Goal: Task Accomplishment & Management: Use online tool/utility

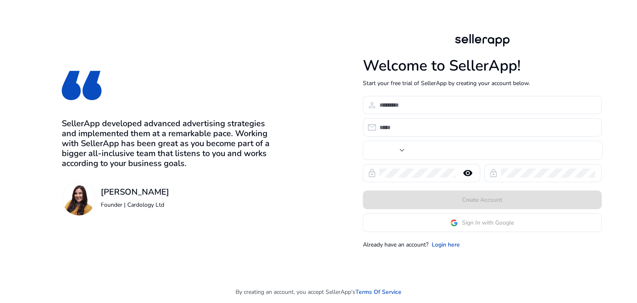
type input "***"
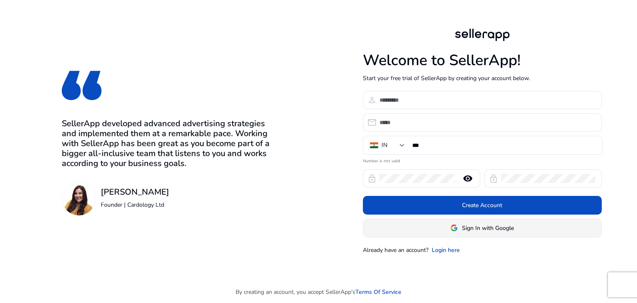
click at [481, 230] on span "Sign In with Google" at bounding box center [488, 228] width 52 height 9
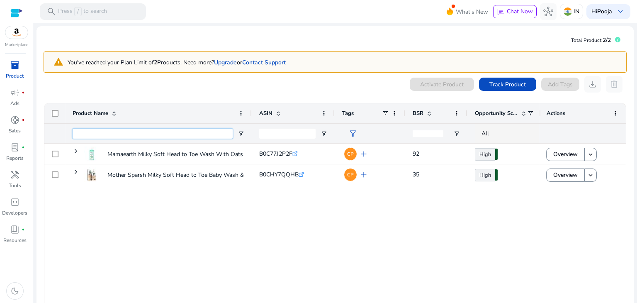
click at [154, 131] on input "Product Name Filter Input" at bounding box center [153, 134] width 160 height 10
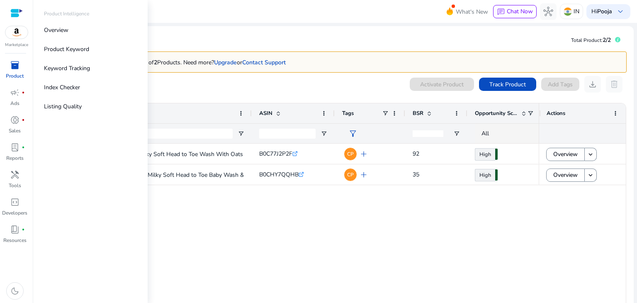
click at [13, 67] on span "inventory_2" at bounding box center [15, 65] width 10 height 10
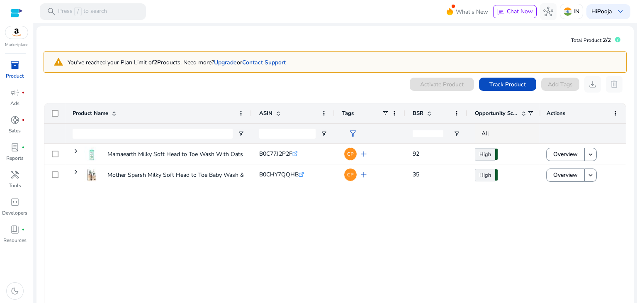
click at [196, 204] on div "Mamaearth Milky Soft Head to Toe Wash With Oats, Milk, and Calendula... B0C77J2…" at bounding box center [302, 227] width 474 height 169
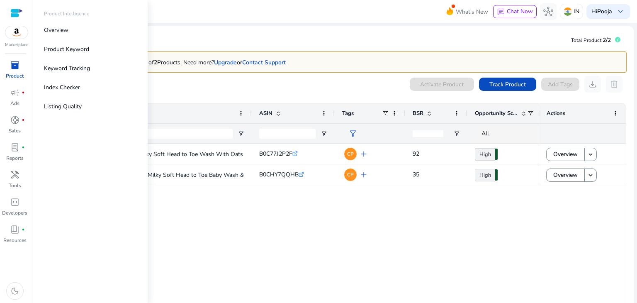
click at [20, 64] on div "inventory_2" at bounding box center [14, 64] width 23 height 13
click at [87, 68] on p "Keyword Tracking" at bounding box center [67, 68] width 46 height 9
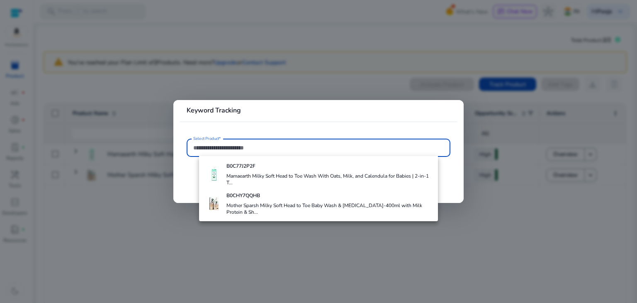
click at [214, 148] on input "Select Product*" at bounding box center [318, 147] width 250 height 9
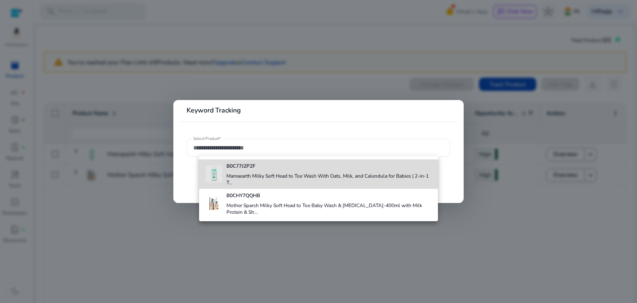
click at [247, 171] on div "B0C77J2P2F Mamaearth Milky Soft Head to Toe Wash With Oats, Milk, and Calendula…" at bounding box center [328, 173] width 205 height 29
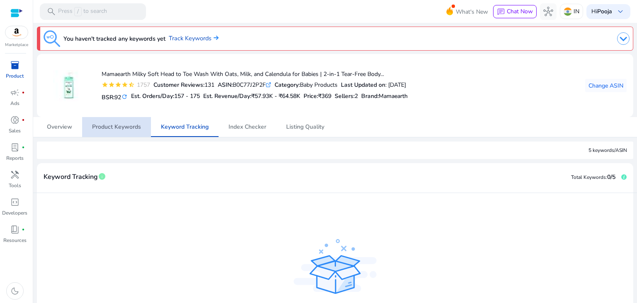
click at [126, 130] on span "Product Keywords" at bounding box center [116, 127] width 49 height 6
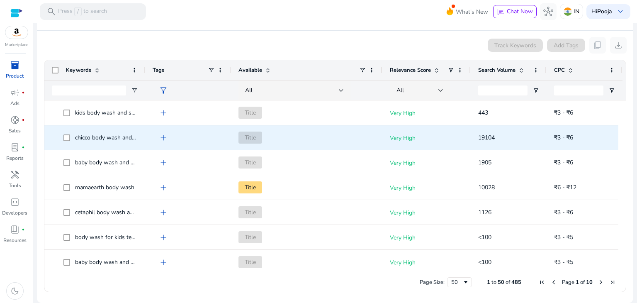
scroll to position [154, 0]
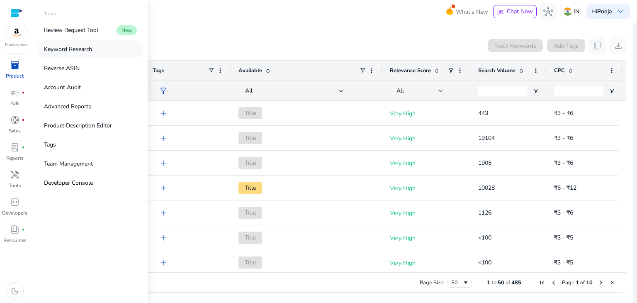
click at [96, 44] on link "Keyword Research" at bounding box center [90, 49] width 106 height 19
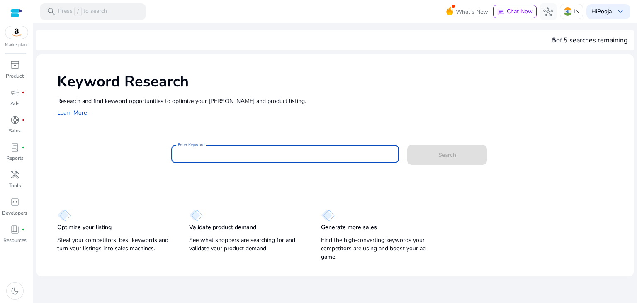
click at [260, 152] on input "Enter Keyword" at bounding box center [285, 153] width 215 height 9
type input "*"
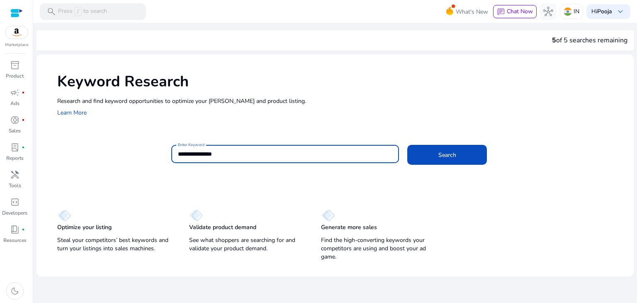
type input "**********"
click at [407, 145] on button "Search" at bounding box center [447, 155] width 80 height 20
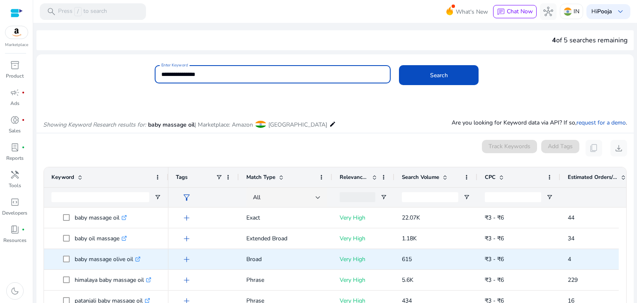
scroll to position [80, 0]
